Goal: Find specific page/section: Locate a particular part of the current website

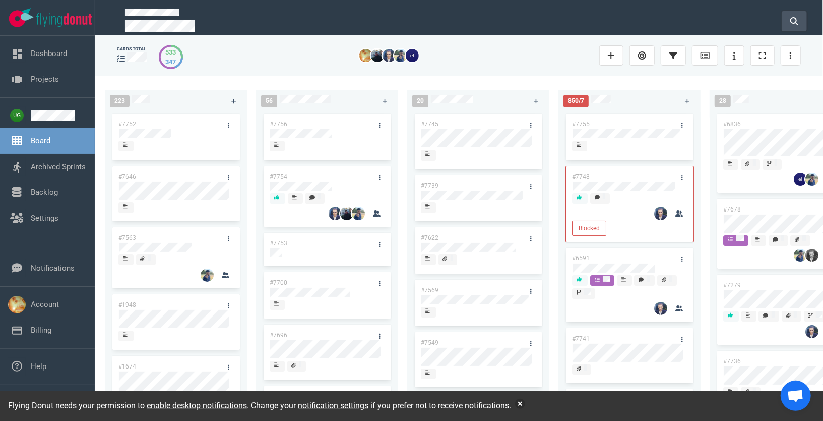
click at [795, 19] on icon at bounding box center [795, 21] width 8 height 8
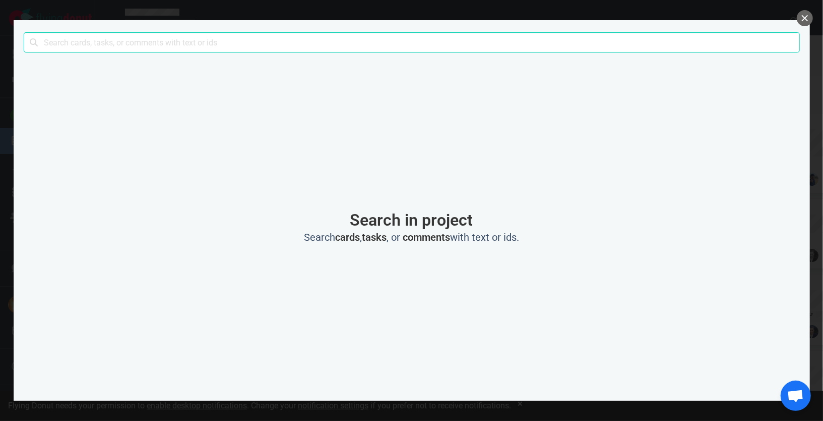
click at [522, 47] on input "text" at bounding box center [412, 42] width 776 height 20
type input "sse"
click button "Search" at bounding box center [0, 0] width 0 height 0
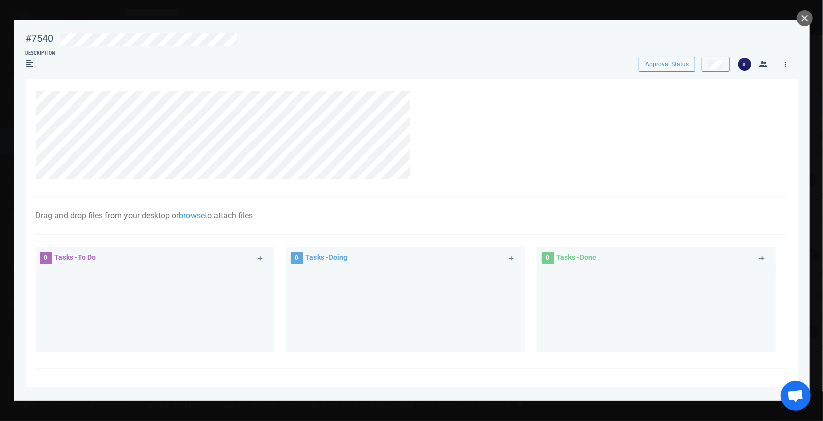
click at [794, 23] on section "#7540 Approval Status Description Approval Status Drag and drop files from your…" at bounding box center [412, 206] width 797 height 372
click at [807, 22] on button "close" at bounding box center [805, 18] width 16 height 16
